Goal: Information Seeking & Learning: Learn about a topic

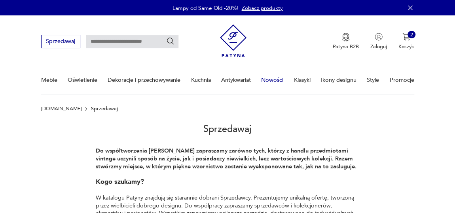
click at [275, 80] on link "Nowości" at bounding box center [272, 79] width 22 height 27
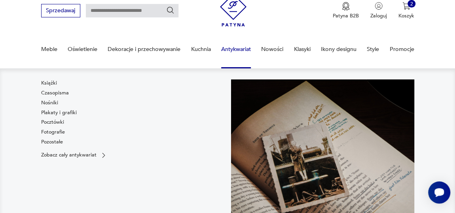
scroll to position [75, 0]
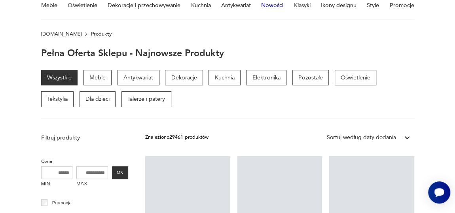
click at [271, 19] on link "Nowości" at bounding box center [272, 5] width 22 height 27
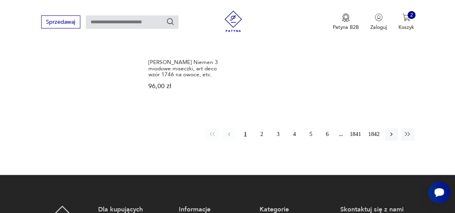
scroll to position [1002, 0]
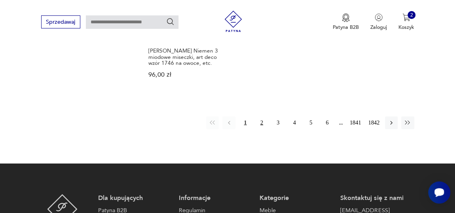
click at [265, 118] on button "2" at bounding box center [261, 123] width 13 height 13
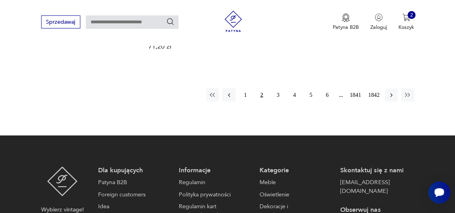
scroll to position [1021, 0]
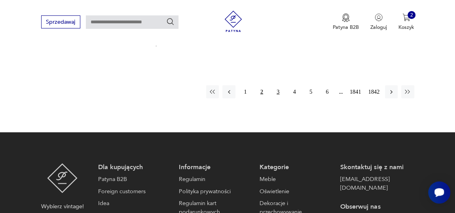
click at [277, 88] on button "3" at bounding box center [278, 91] width 13 height 13
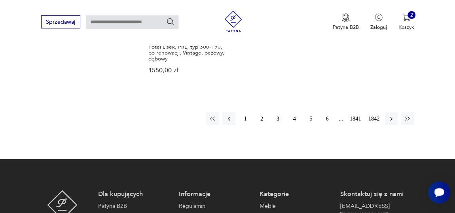
scroll to position [1021, 0]
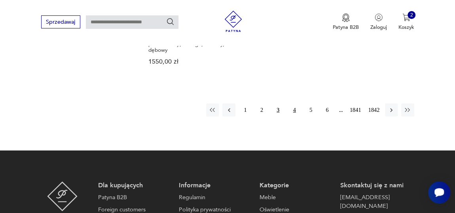
click at [294, 104] on button "4" at bounding box center [294, 110] width 13 height 13
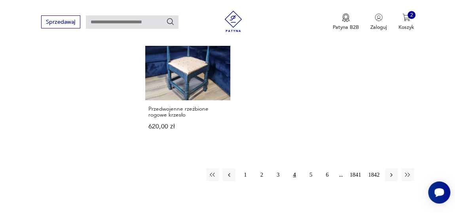
scroll to position [949, 0]
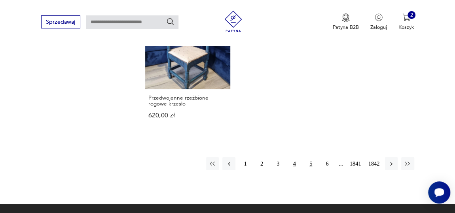
click at [311, 157] on button "5" at bounding box center [310, 163] width 13 height 13
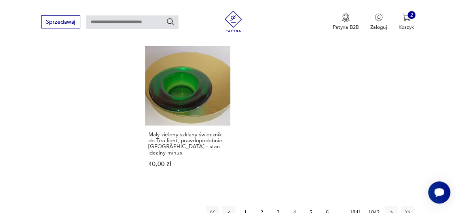
scroll to position [985, 0]
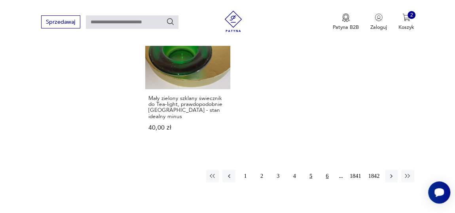
click at [327, 170] on button "6" at bounding box center [327, 176] width 13 height 13
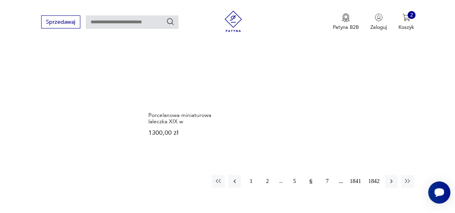
scroll to position [949, 0]
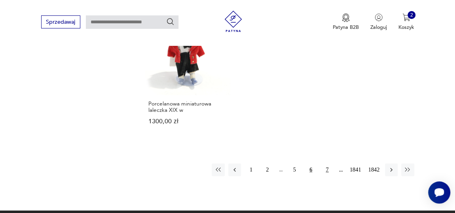
click at [327, 164] on button "7" at bounding box center [327, 170] width 13 height 13
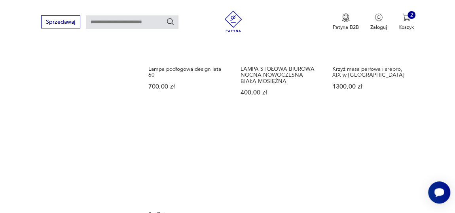
scroll to position [914, 0]
